Goal: Navigation & Orientation: Find specific page/section

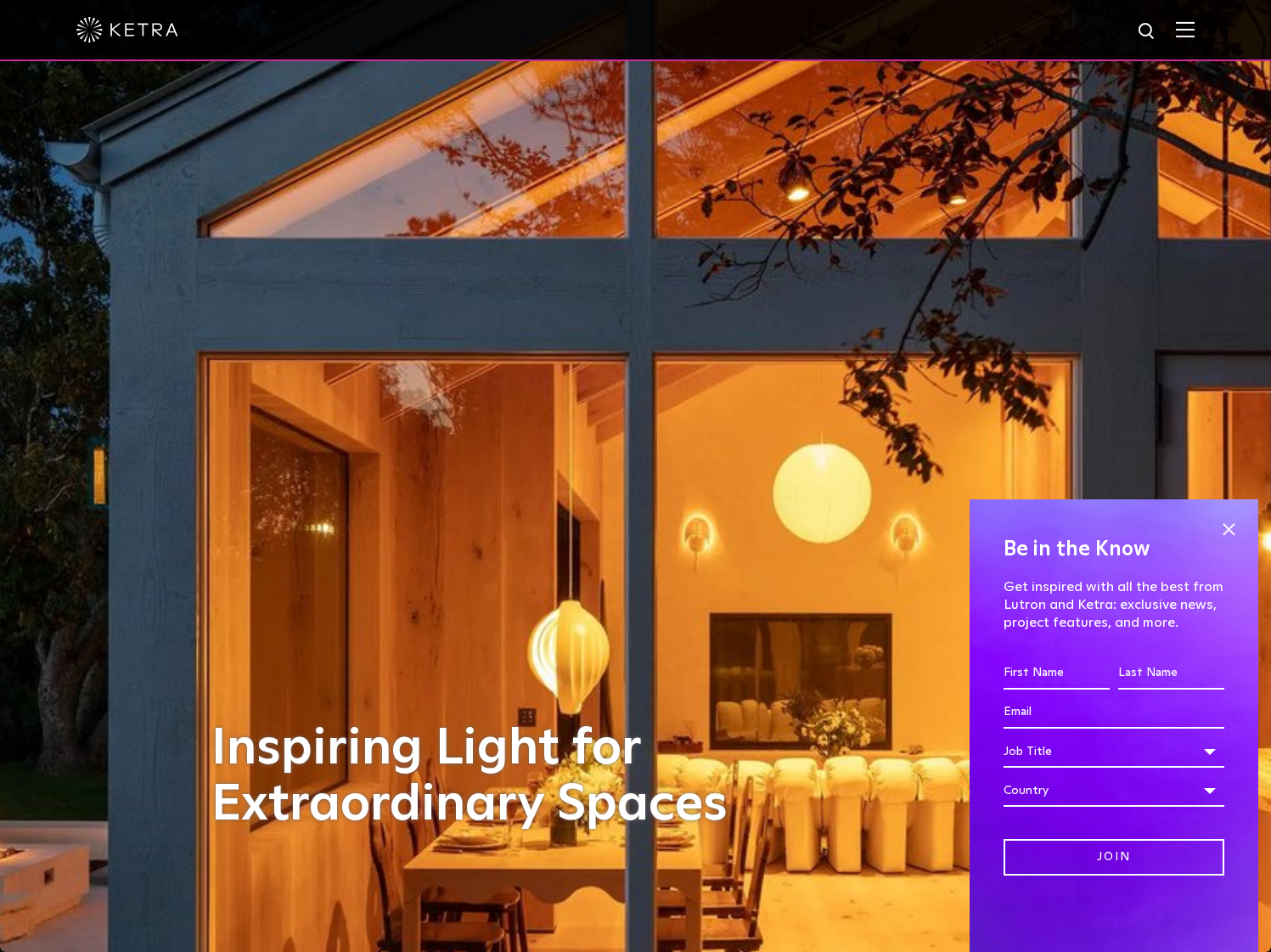
click at [1190, 32] on img at bounding box center [1185, 29] width 19 height 16
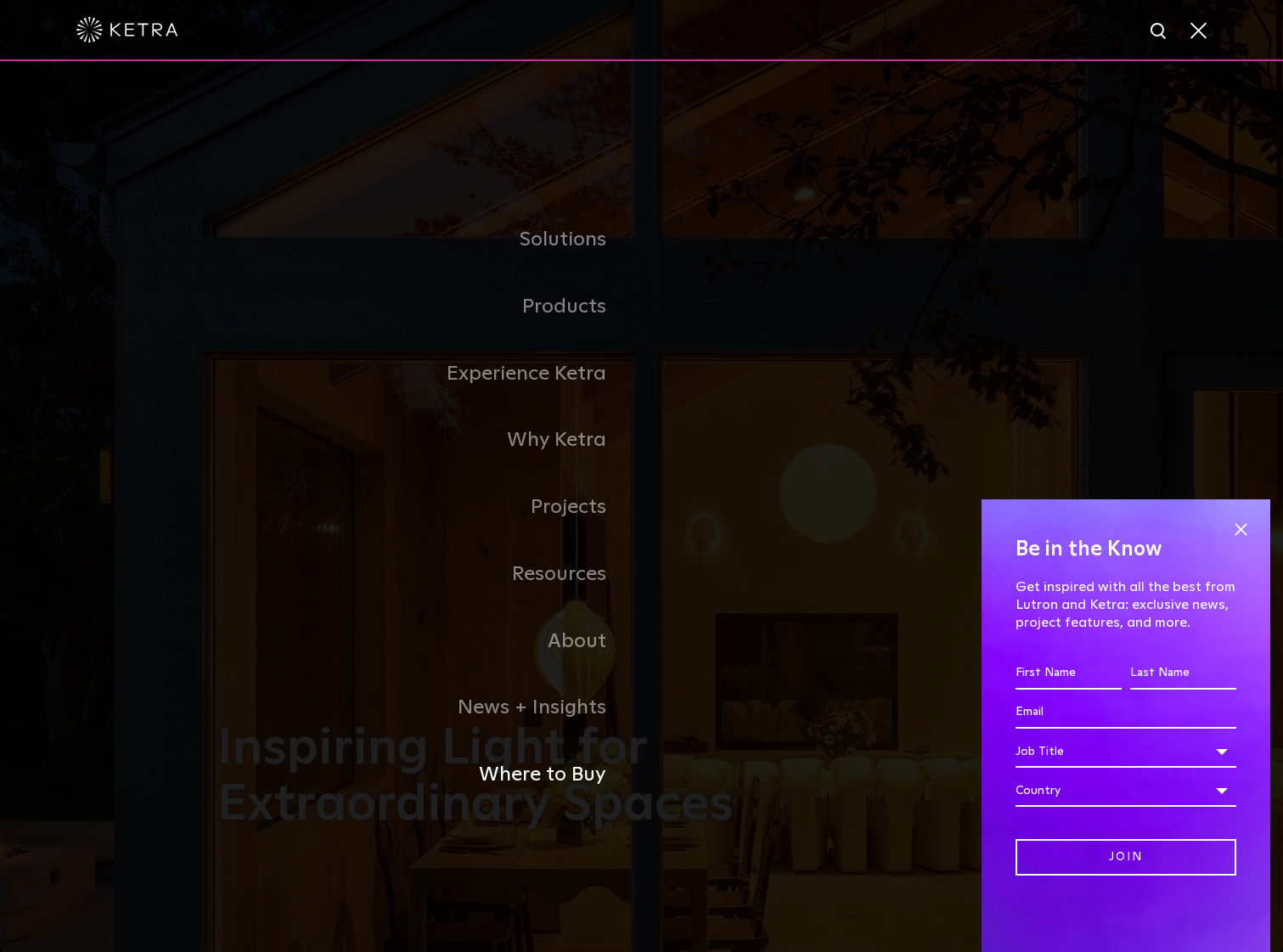
click at [562, 769] on link "Where to Buy" at bounding box center [429, 775] width 424 height 67
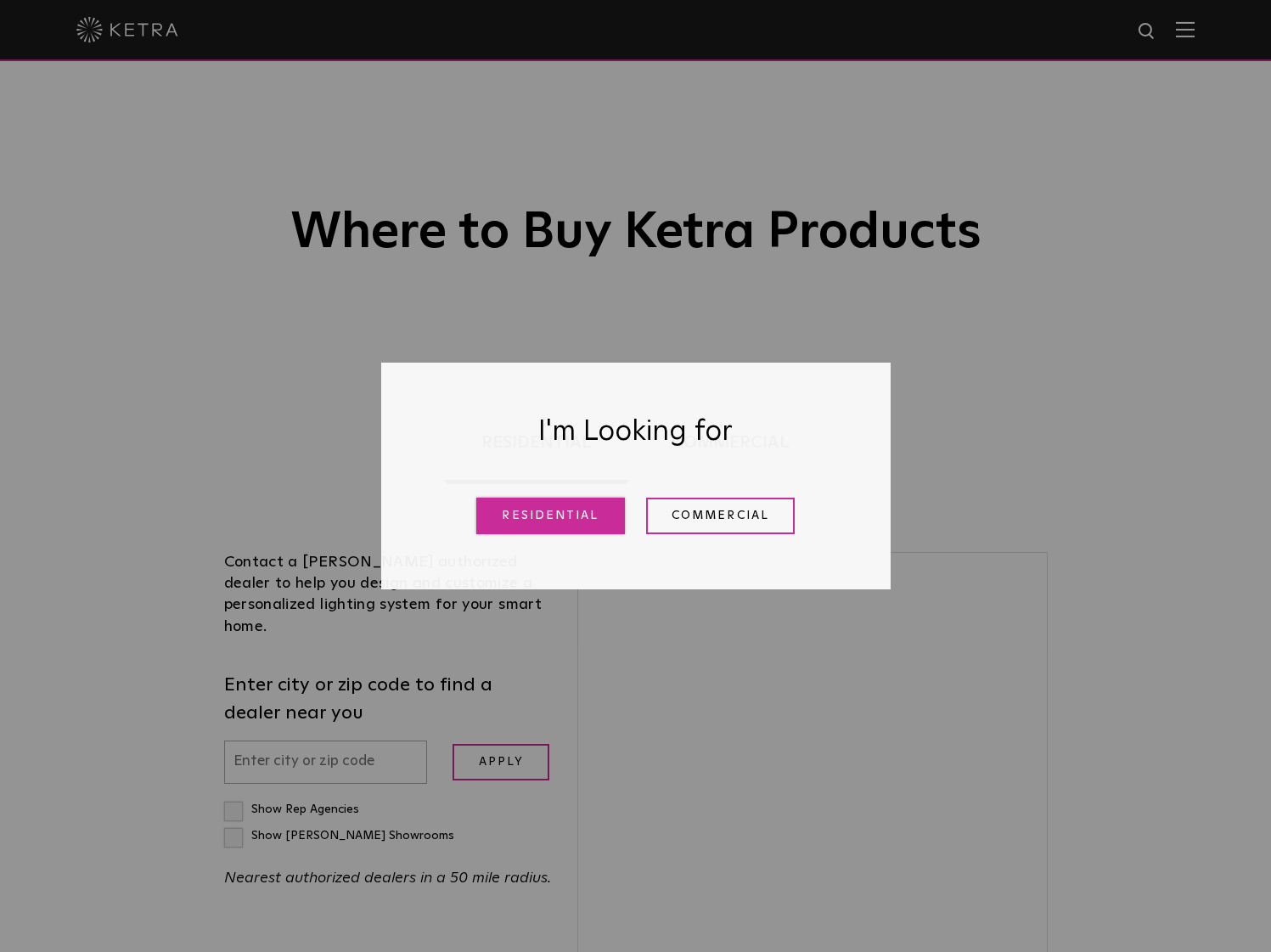
click at [585, 517] on link "Residential" at bounding box center [550, 516] width 148 height 36
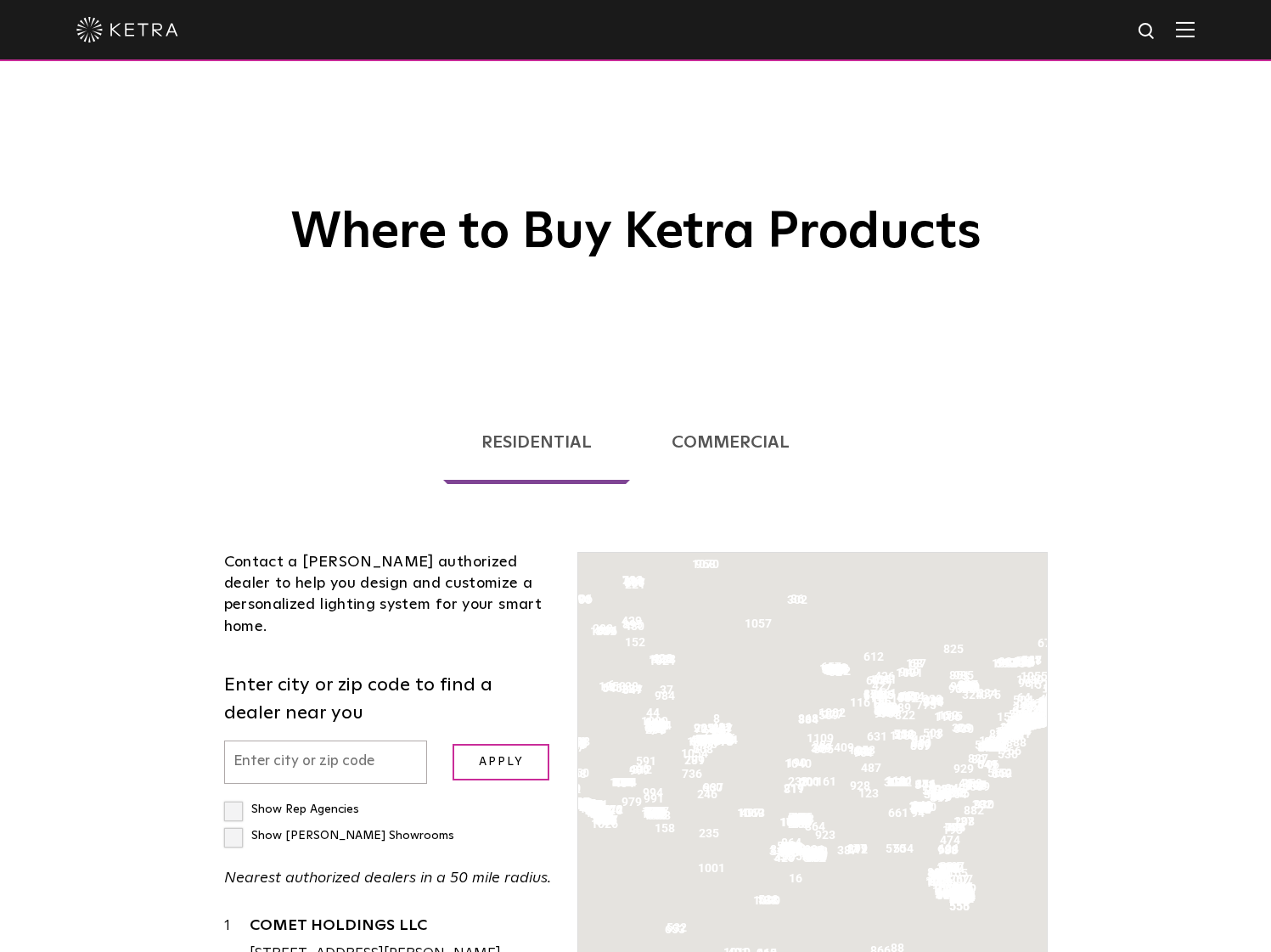
scroll to position [434, 0]
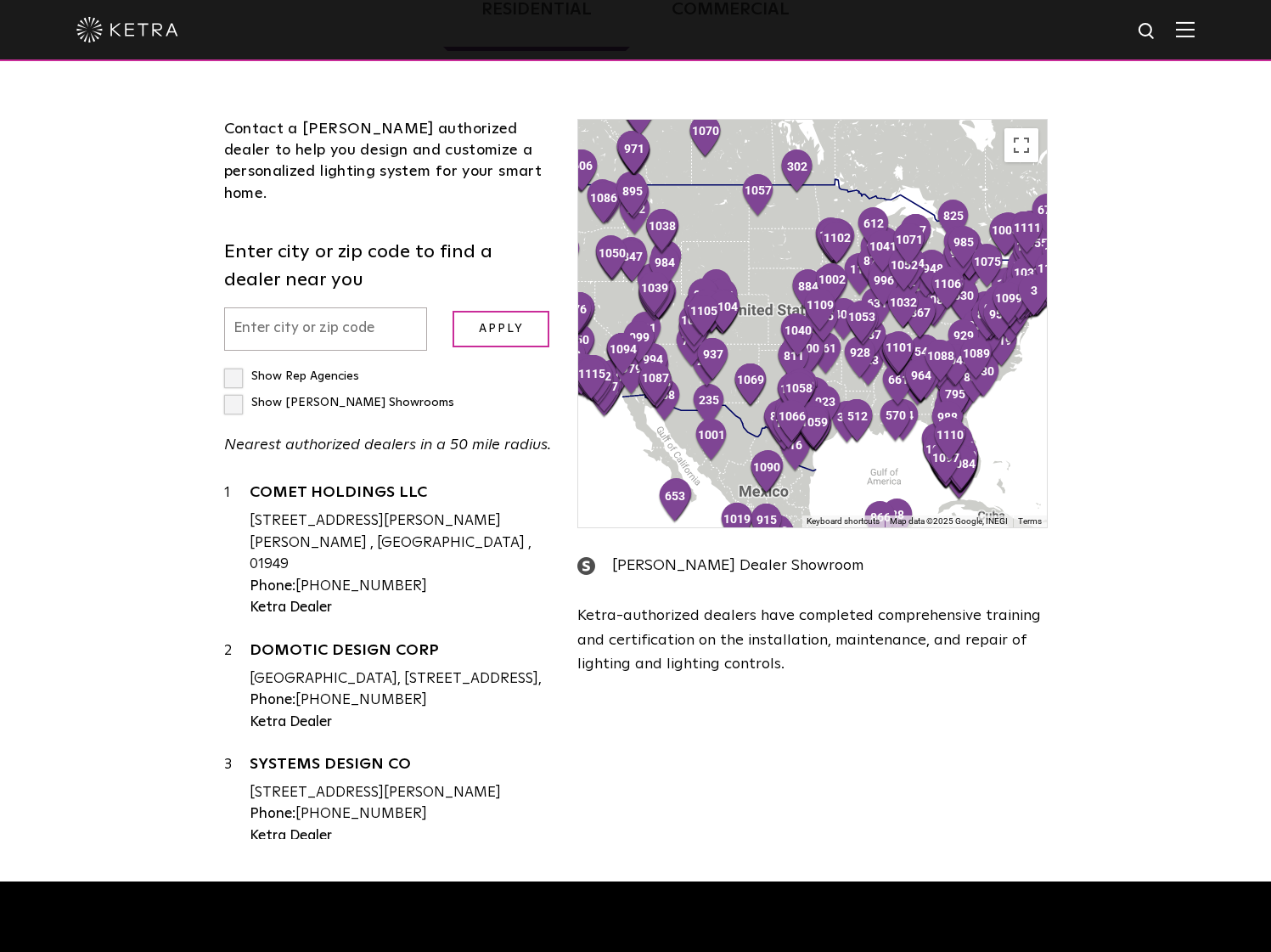
click at [294, 317] on input "text" at bounding box center [325, 329] width 204 height 43
click at [294, 311] on input "text" at bounding box center [325, 329] width 204 height 43
click at [297, 308] on input "text" at bounding box center [325, 329] width 204 height 43
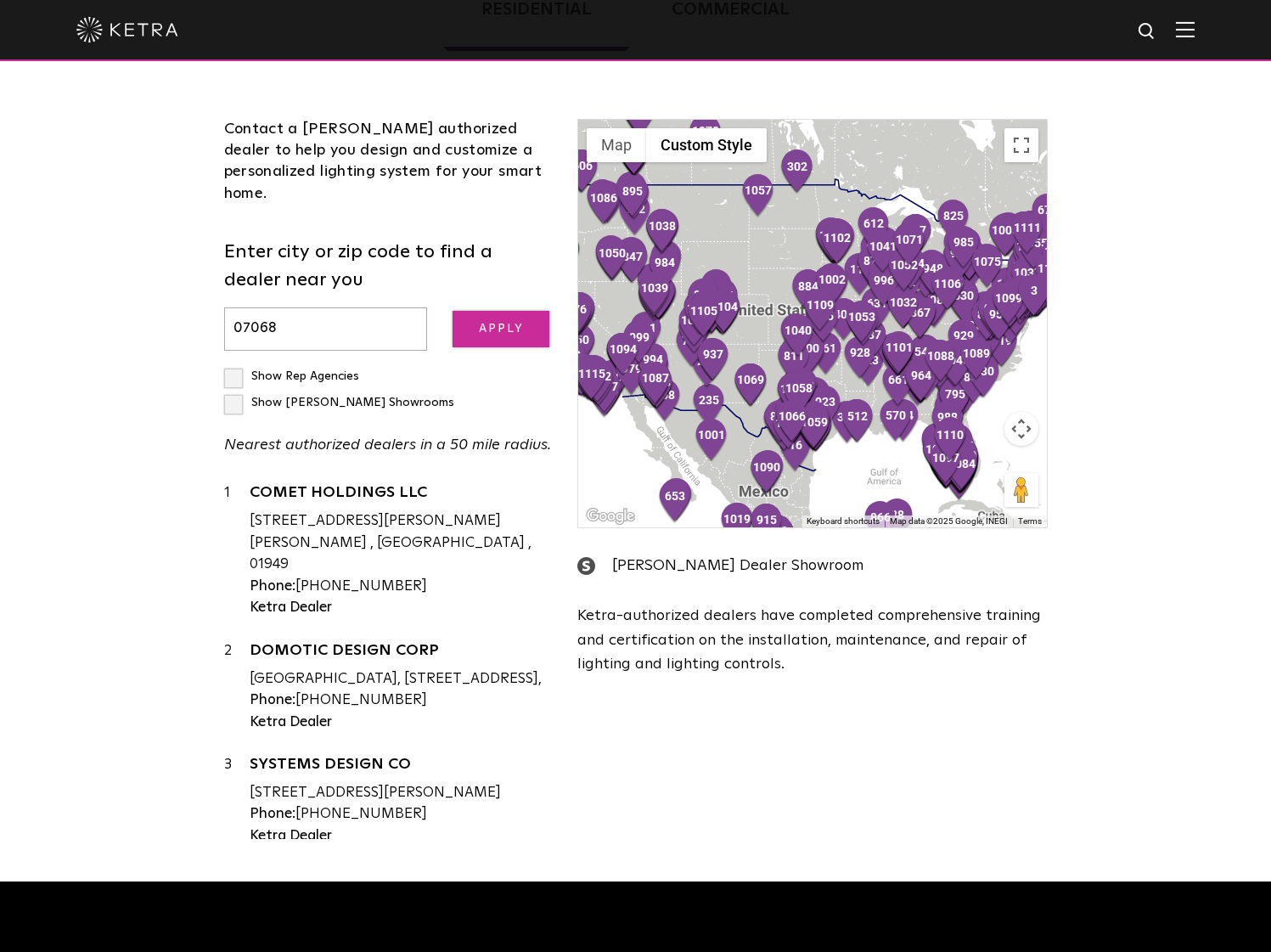
type input "07068"
click at [500, 316] on input "Apply" at bounding box center [501, 328] width 97 height 36
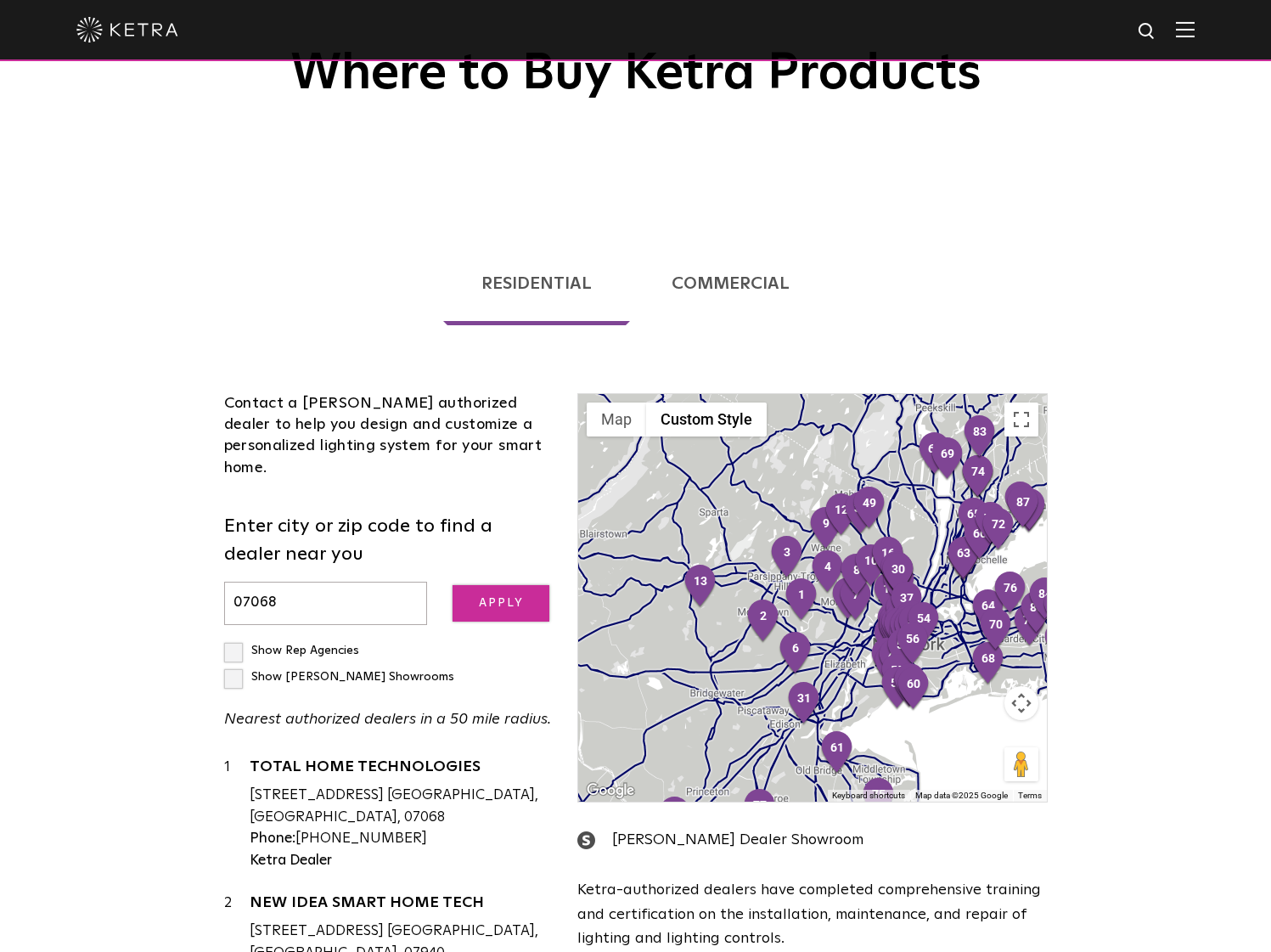
scroll to position [173, 0]
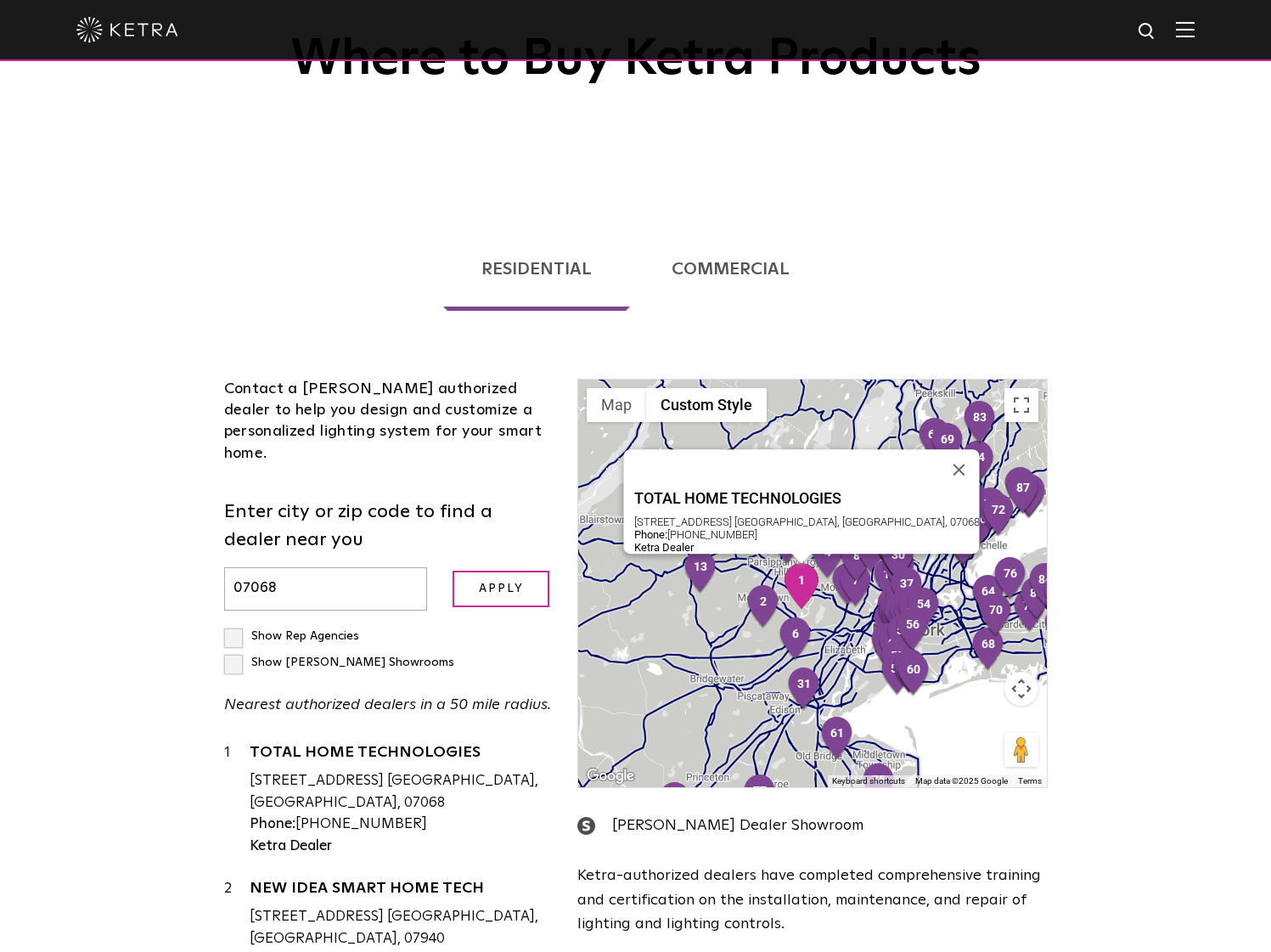
click at [353, 770] on div "[STREET_ADDRESS] [GEOGRAPHIC_DATA], [GEOGRAPHIC_DATA], 07068" at bounding box center [401, 792] width 303 height 43
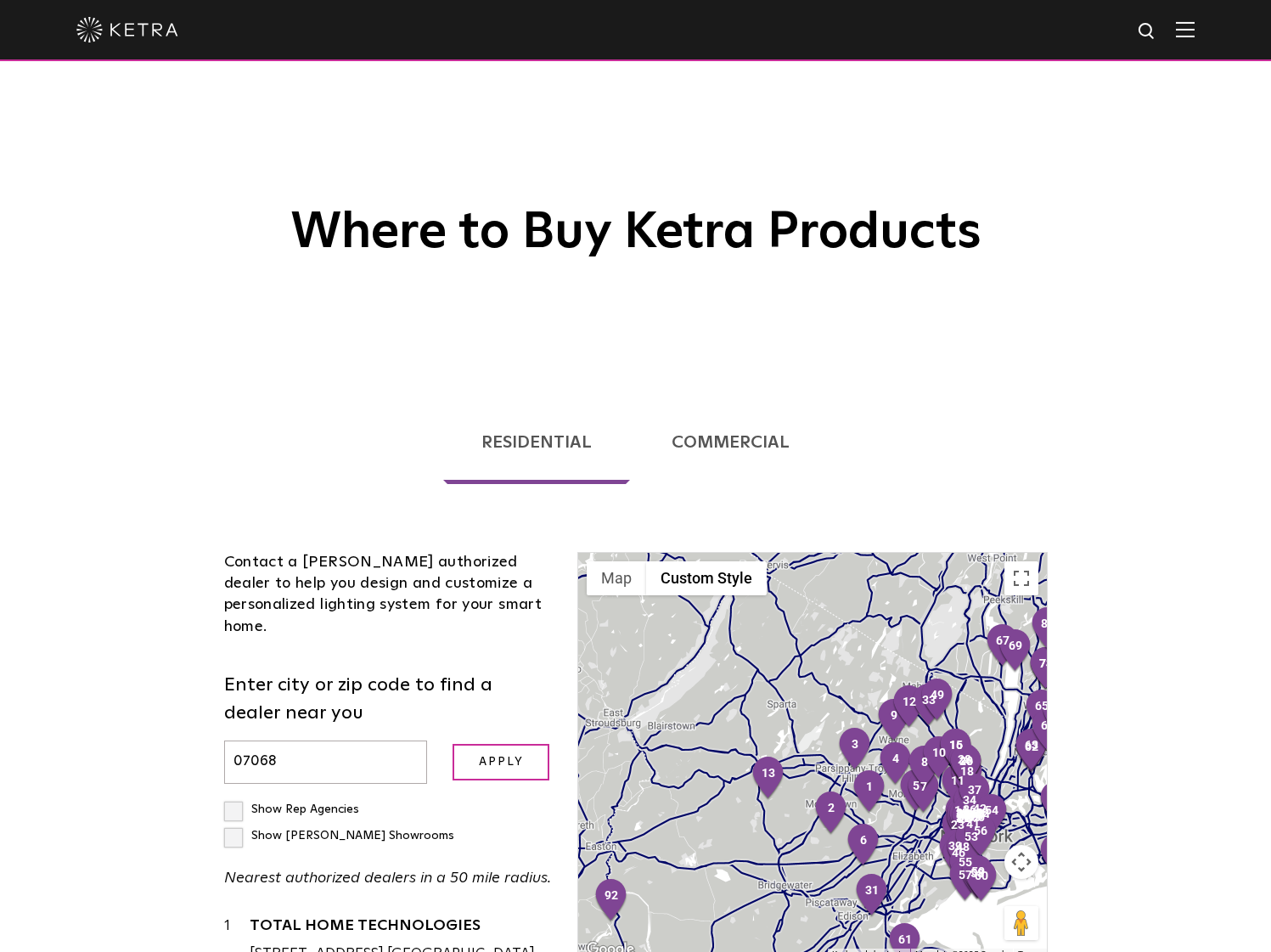
scroll to position [263, 0]
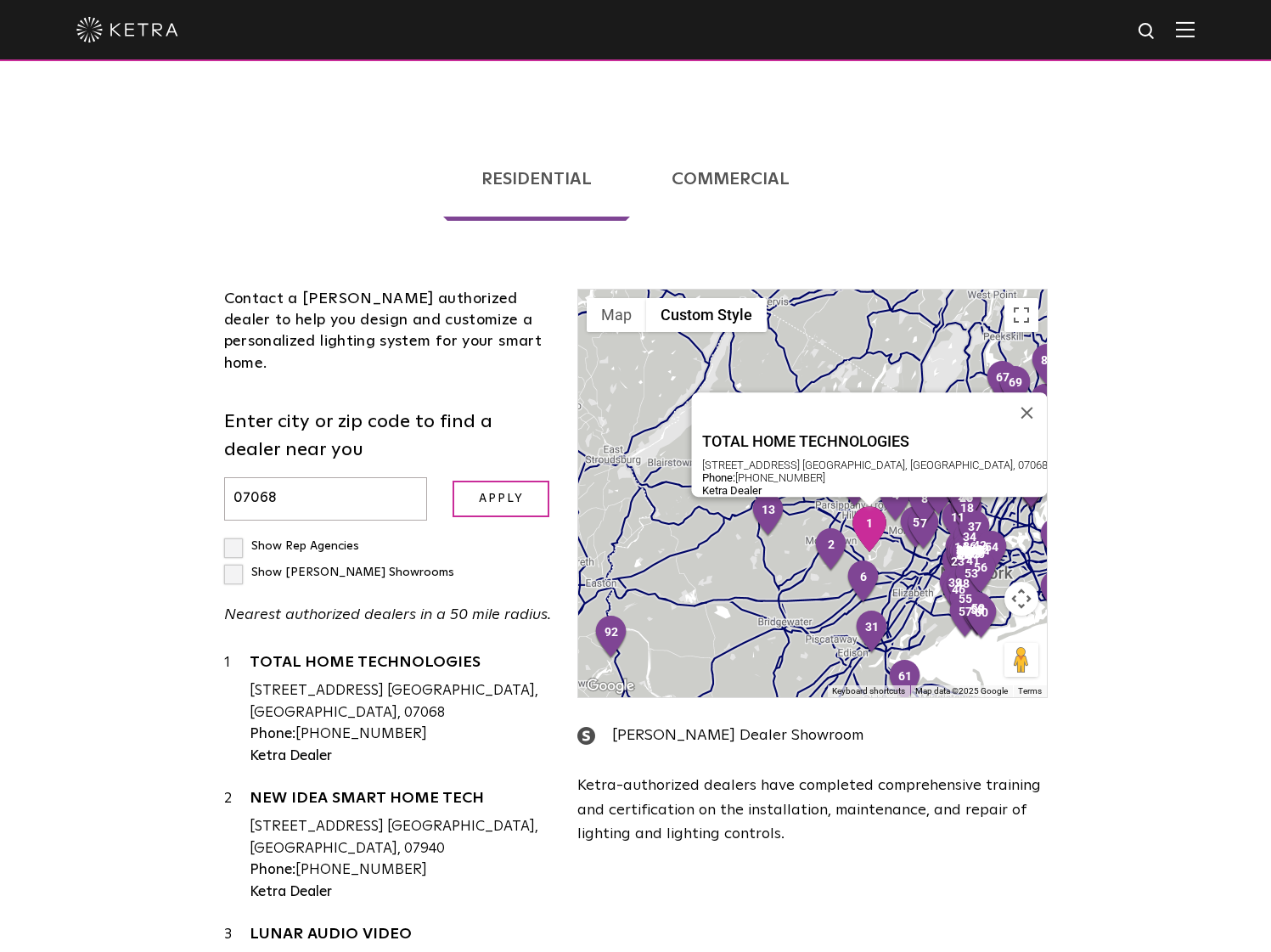
click at [369, 681] on div "[STREET_ADDRESS] [GEOGRAPHIC_DATA], [GEOGRAPHIC_DATA], 07068" at bounding box center [401, 702] width 303 height 43
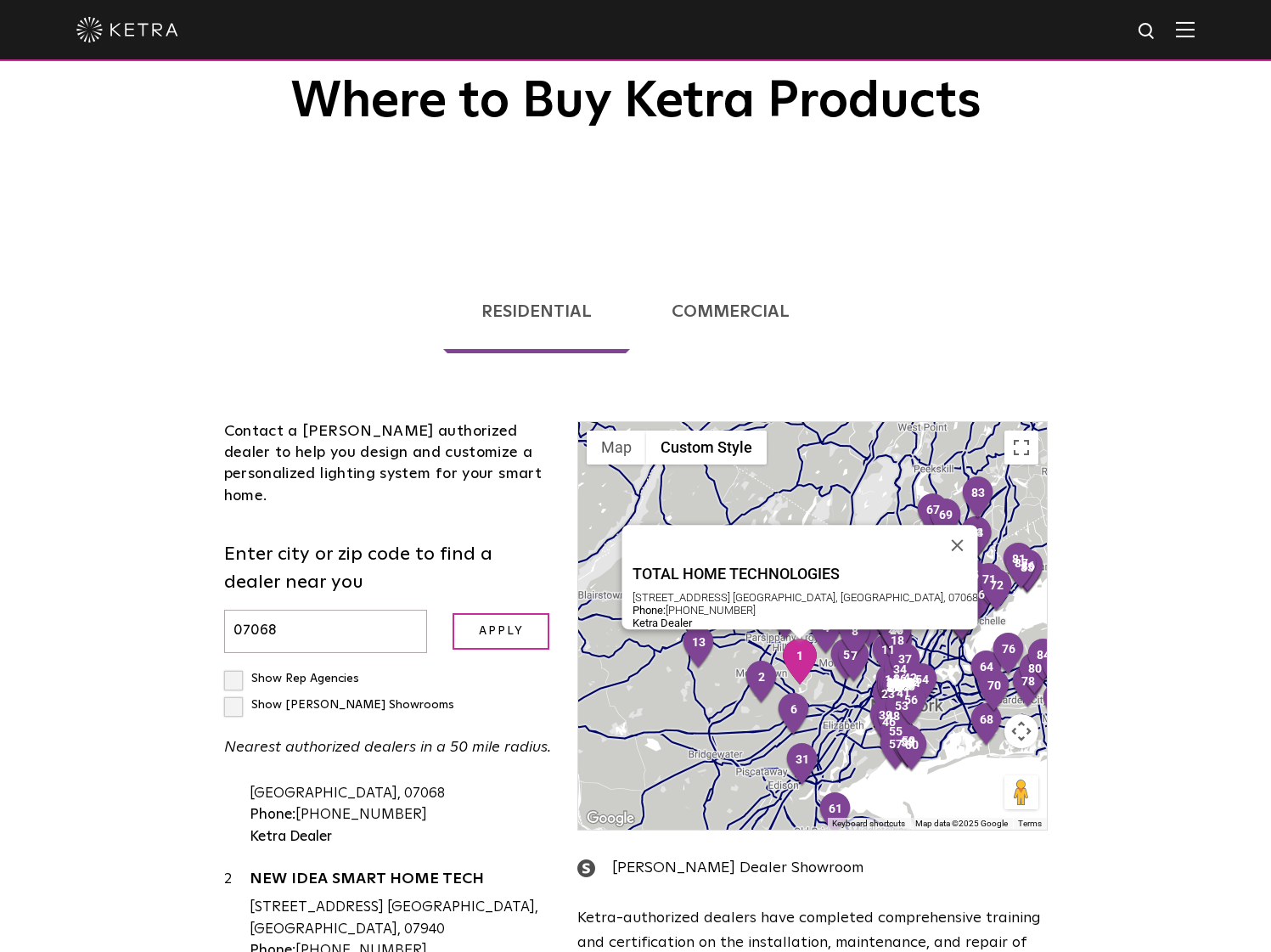
scroll to position [0, 0]
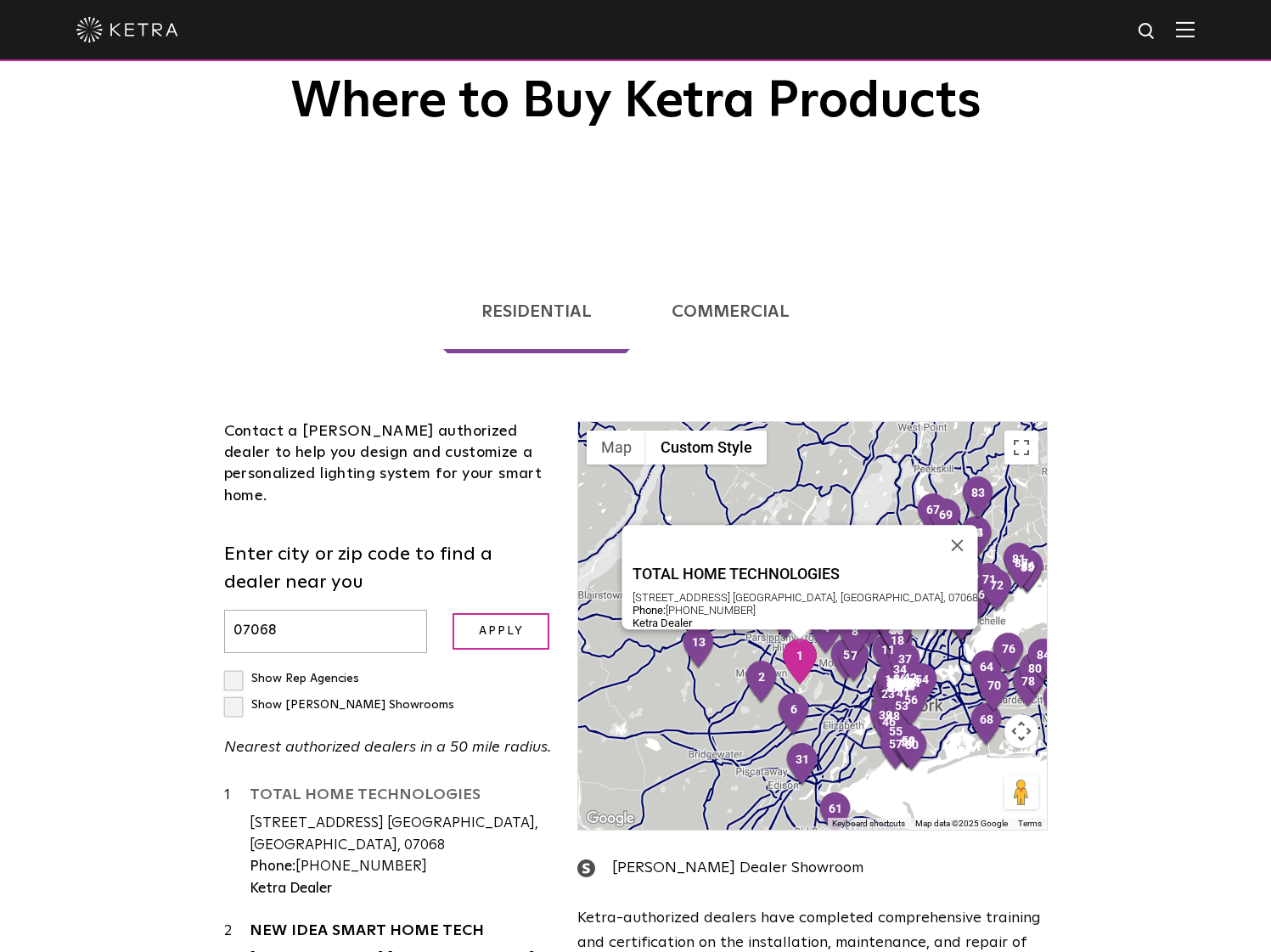
click at [346, 787] on link "TOTAL HOME TECHNOLOGIES" at bounding box center [401, 797] width 303 height 21
